Goal: Task Accomplishment & Management: Manage account settings

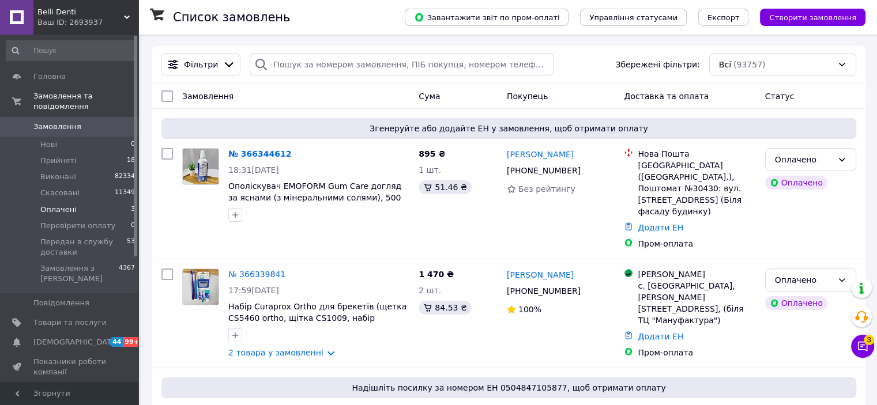
click at [36, 202] on li "Оплачені 3" at bounding box center [71, 210] width 142 height 16
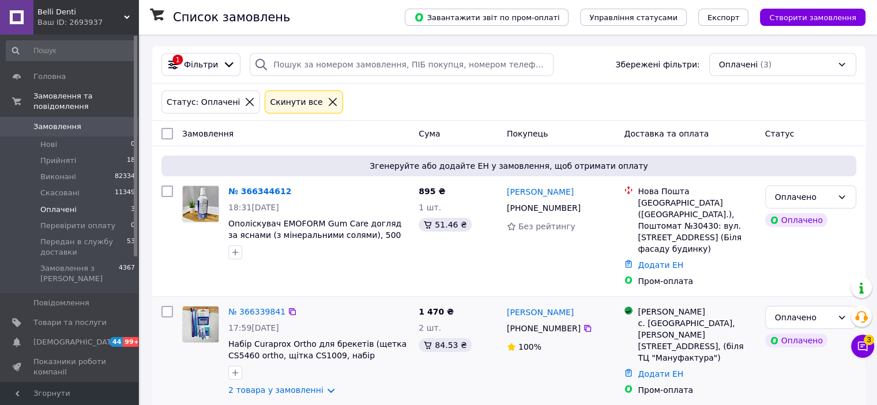
scroll to position [110, 0]
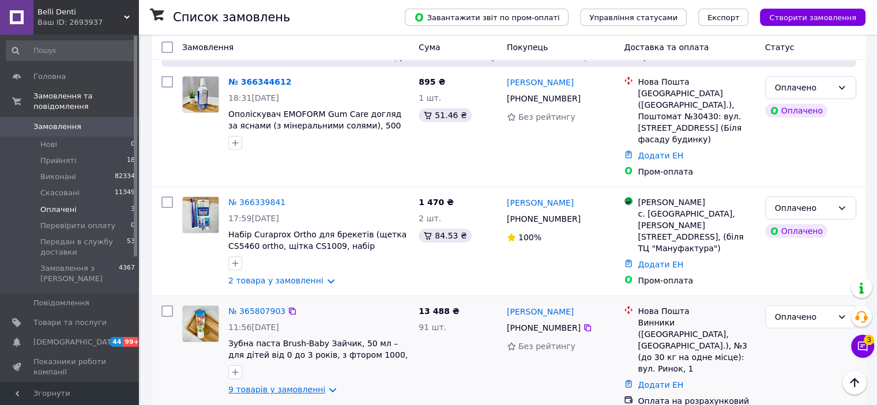
click at [318, 385] on link "9 товарів у замовленні" at bounding box center [276, 389] width 97 height 9
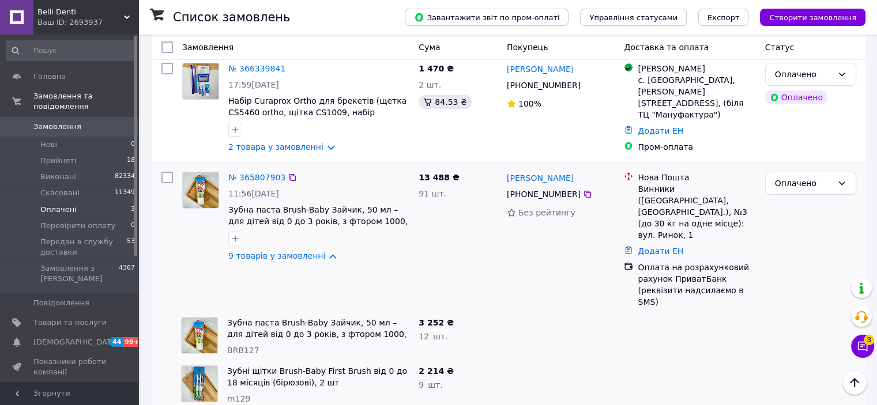
scroll to position [201, 0]
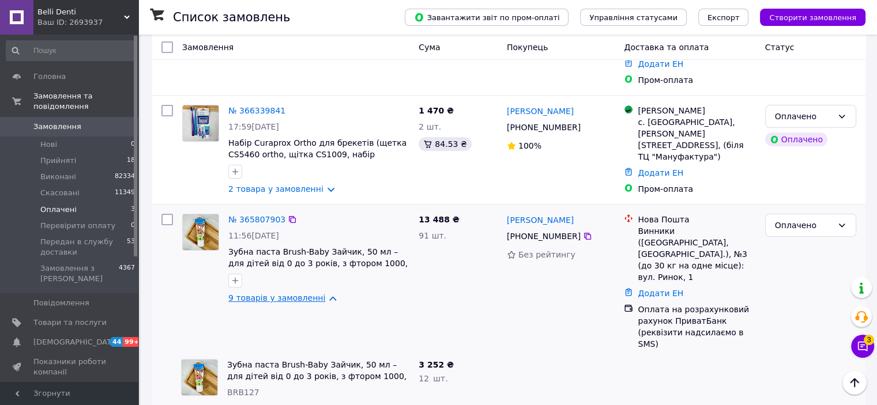
click at [322, 293] on link "9 товарів у замовленні" at bounding box center [276, 297] width 97 height 9
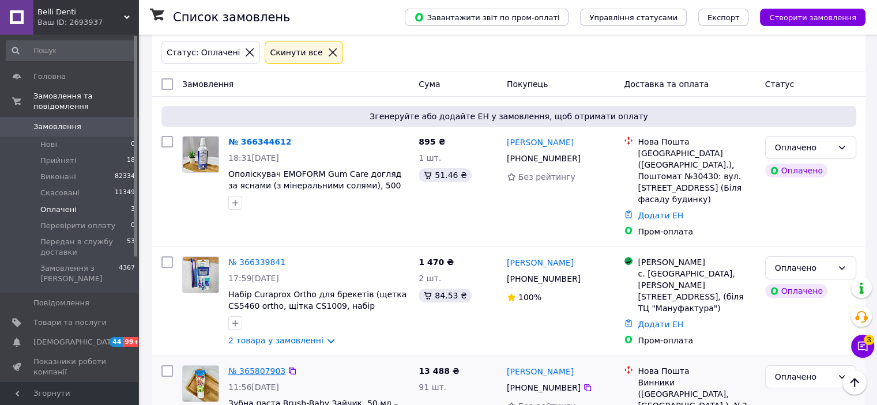
scroll to position [47, 0]
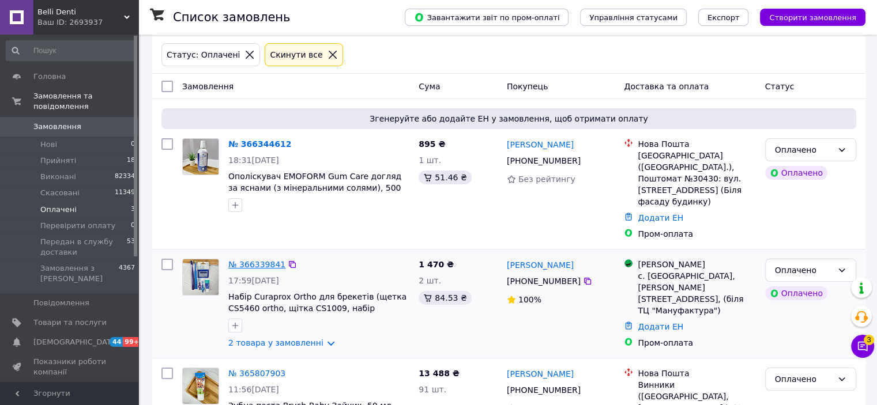
click at [253, 260] on link "№ 366339841" at bounding box center [256, 264] width 57 height 9
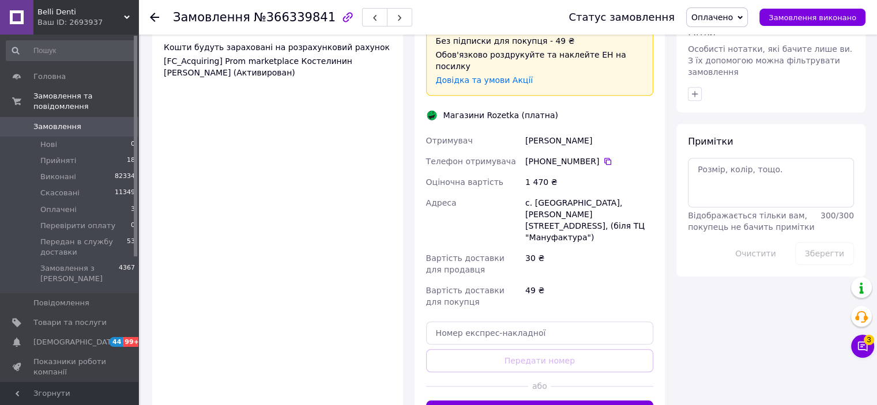
scroll to position [874, 0]
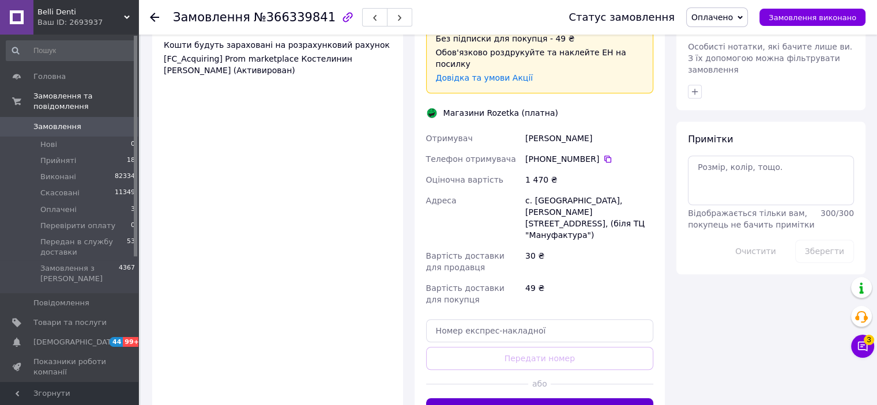
click at [530, 398] on button "Згенерувати ЕН" at bounding box center [540, 409] width 228 height 23
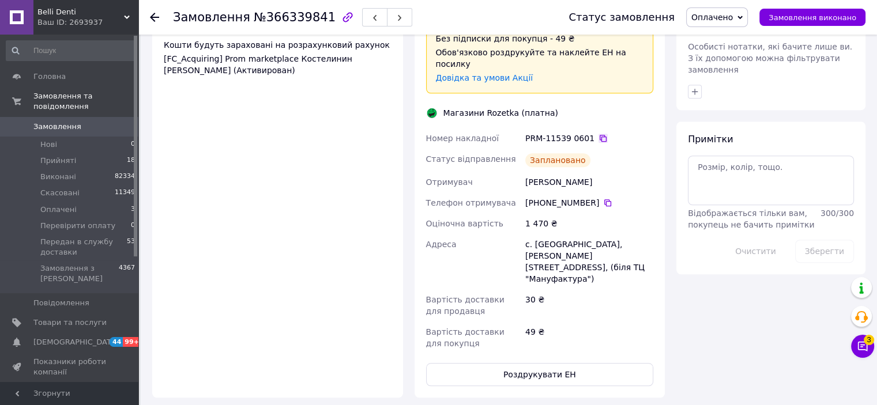
click at [598, 134] on icon at bounding box center [602, 138] width 9 height 9
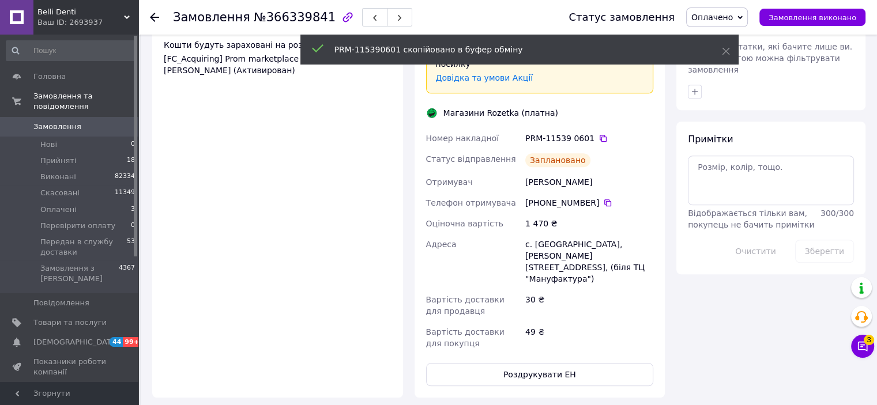
click at [729, 21] on span "Оплачено" at bounding box center [712, 17] width 42 height 9
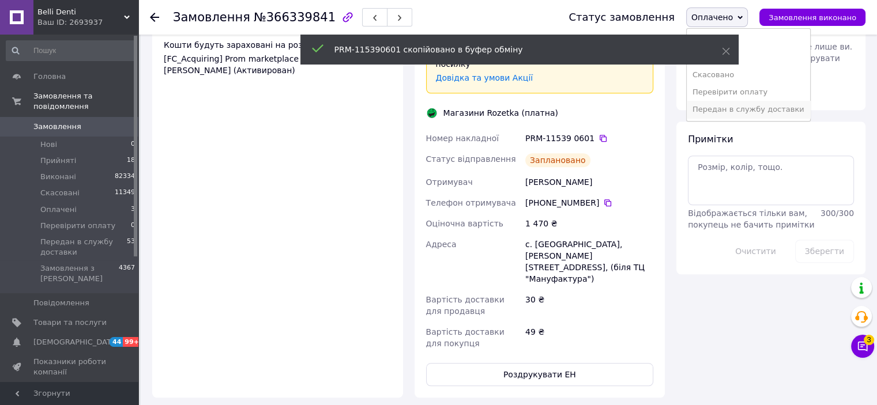
click at [719, 108] on li "Передан в службу доставки" at bounding box center [748, 109] width 123 height 17
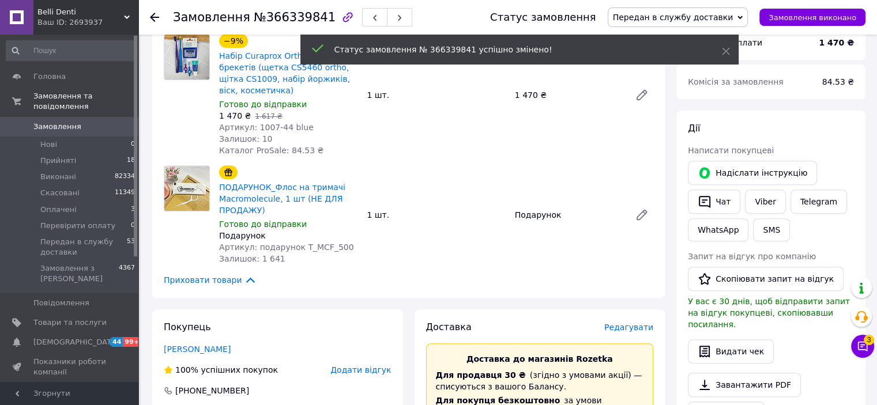
scroll to position [410, 0]
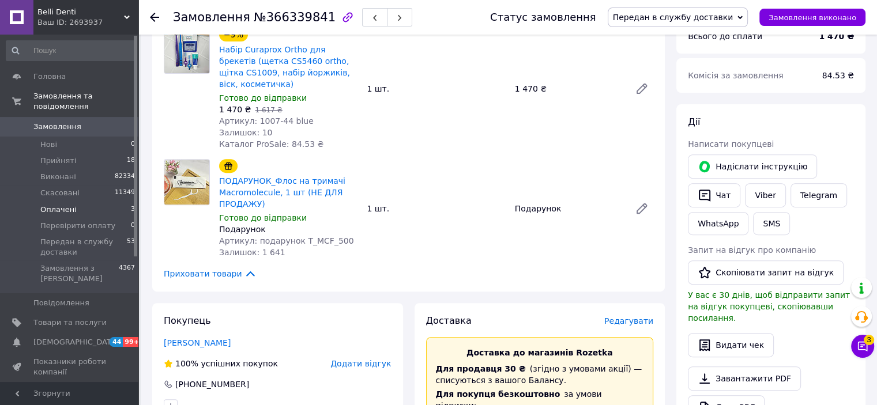
click at [70, 205] on span "Оплачені" at bounding box center [58, 210] width 36 height 10
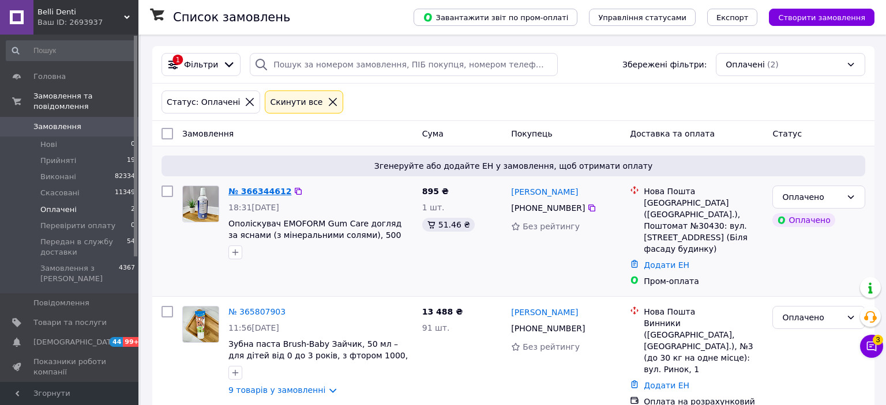
click at [254, 188] on link "№ 366344612" at bounding box center [259, 191] width 63 height 9
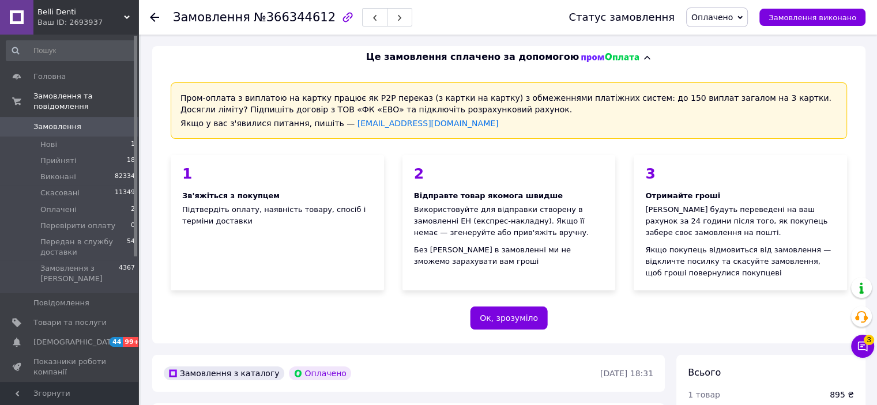
click at [728, 21] on span "Оплачено" at bounding box center [712, 17] width 42 height 9
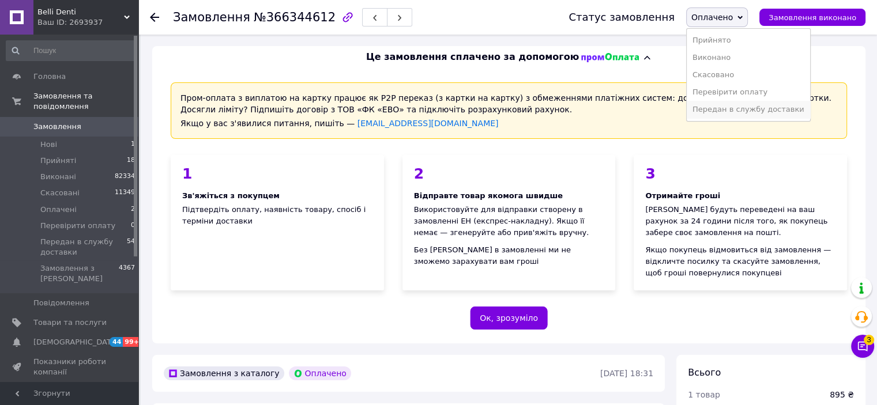
click at [719, 113] on li "Передан в службу доставки" at bounding box center [748, 109] width 123 height 17
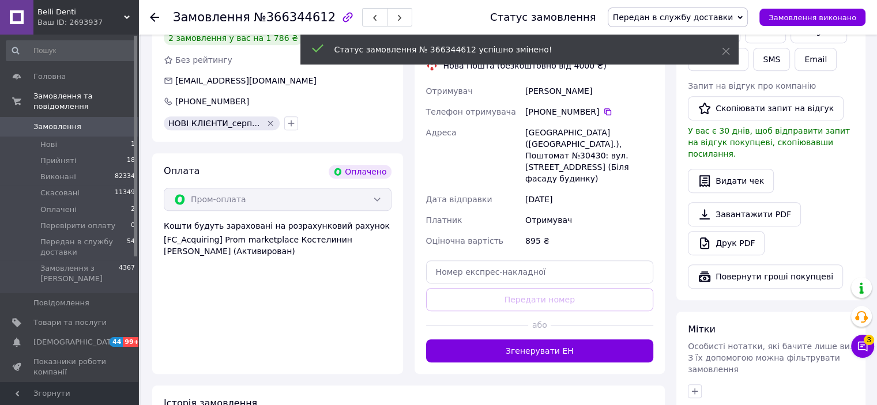
scroll to position [574, 0]
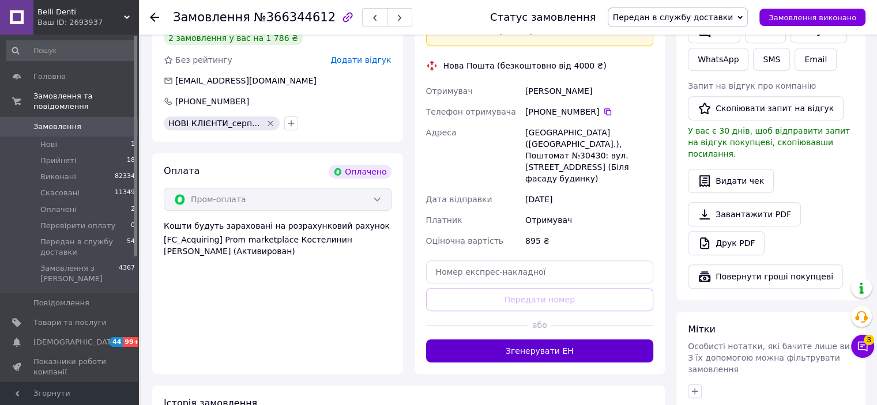
click at [528, 340] on button "Згенерувати ЕН" at bounding box center [540, 351] width 228 height 23
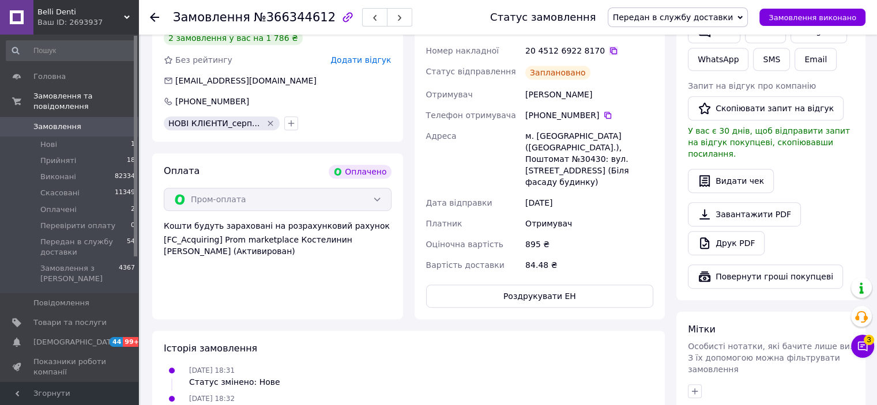
click at [609, 50] on icon at bounding box center [613, 50] width 9 height 9
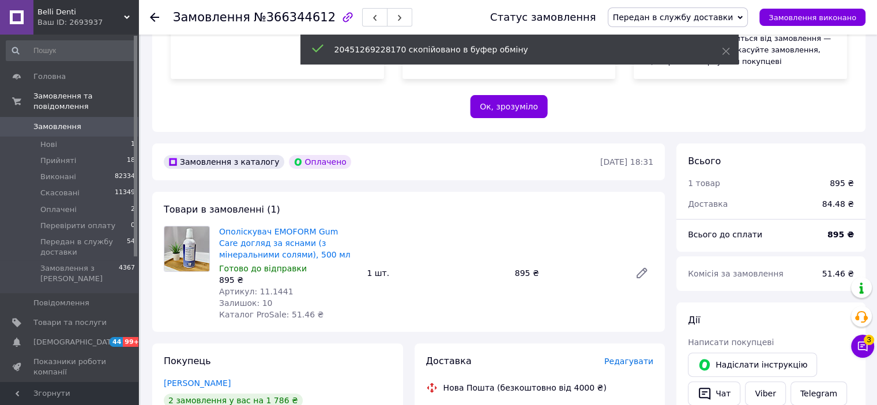
scroll to position [217, 0]
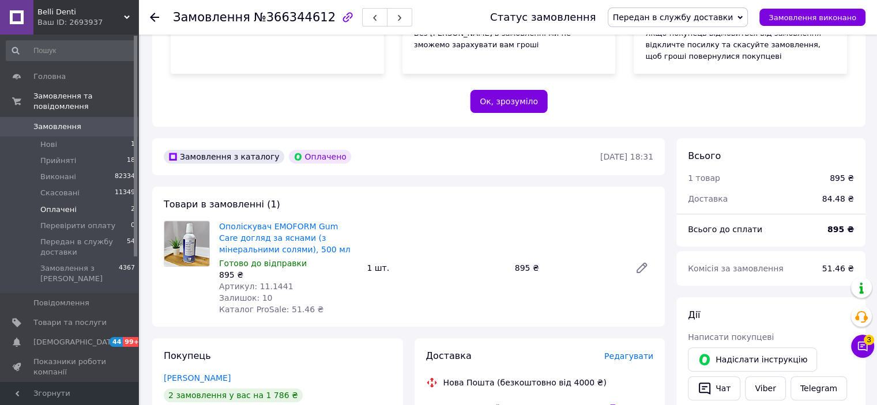
click at [55, 205] on span "Оплачені" at bounding box center [58, 210] width 36 height 10
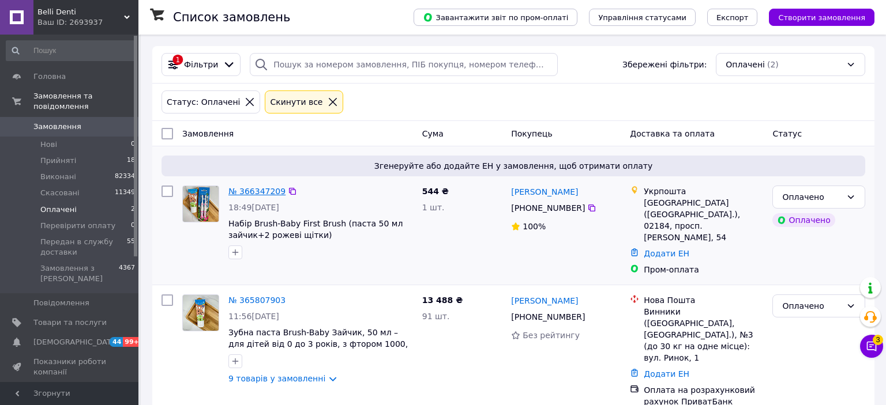
click at [242, 191] on link "№ 366347209" at bounding box center [256, 191] width 57 height 9
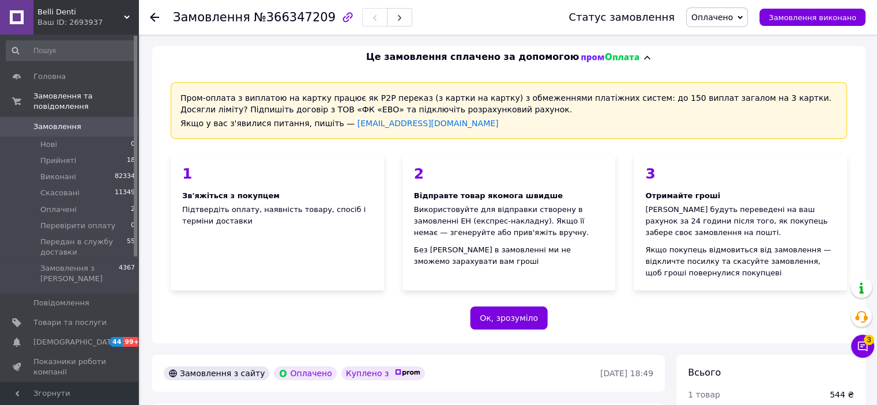
click at [728, 16] on span "Оплачено" at bounding box center [712, 17] width 42 height 9
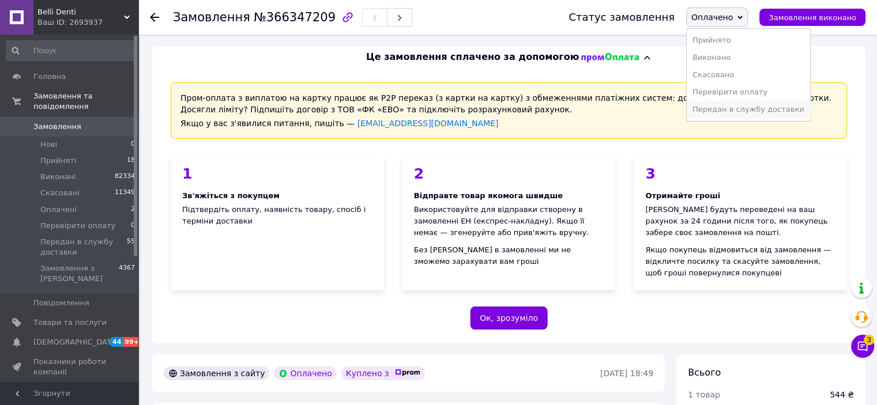
click at [729, 108] on li "Передан в службу доставки" at bounding box center [748, 109] width 123 height 17
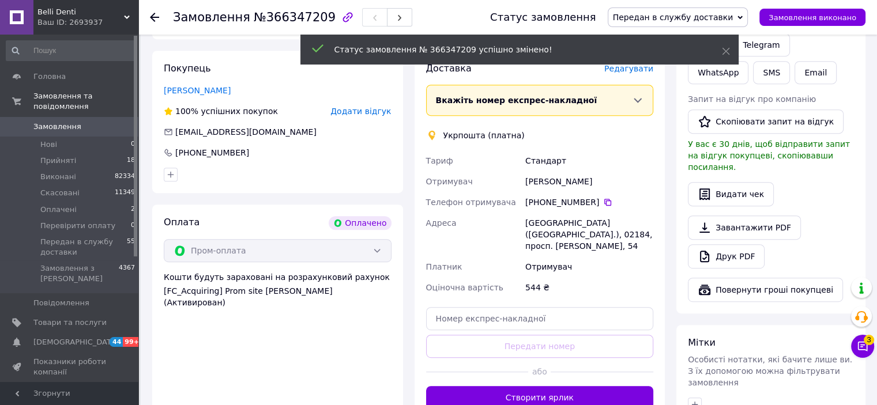
scroll to position [523, 0]
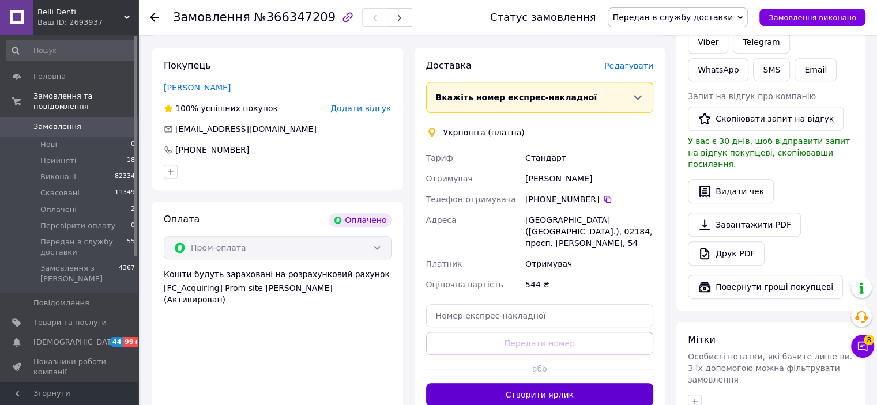
click at [525, 383] on button "Створити ярлик" at bounding box center [540, 394] width 228 height 23
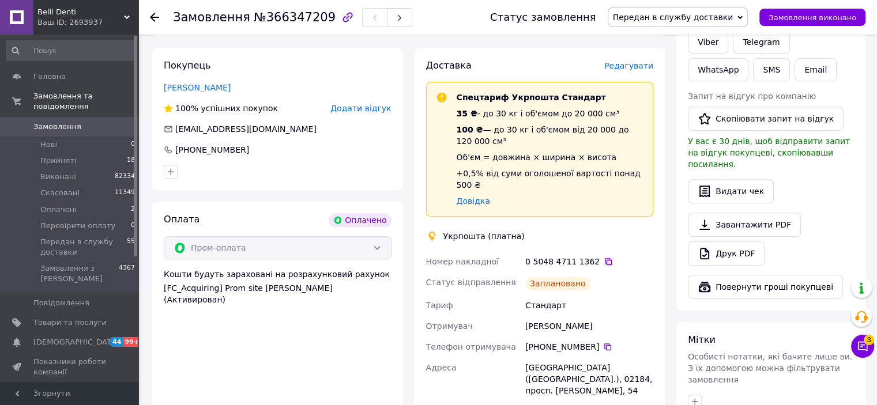
click at [604, 257] on icon at bounding box center [608, 261] width 9 height 9
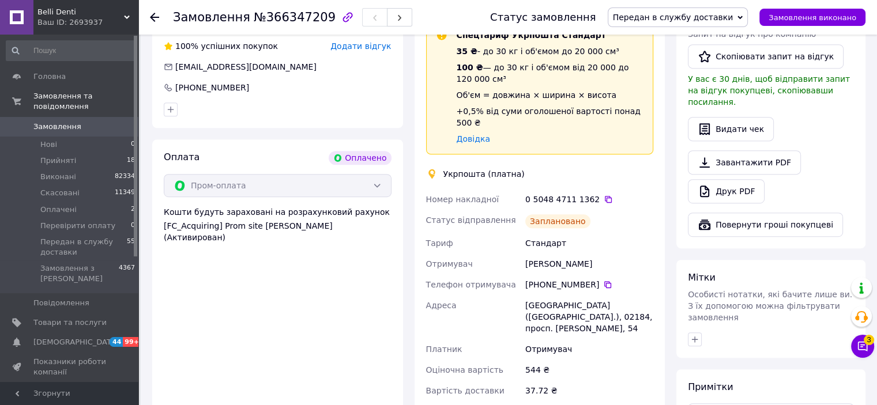
scroll to position [606, 0]
